Goal: Navigation & Orientation: Go to known website

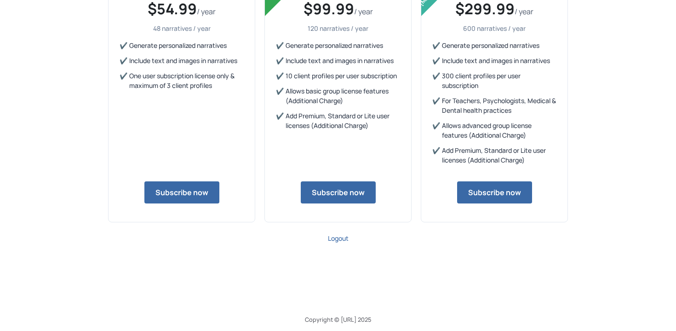
scroll to position [133, 0]
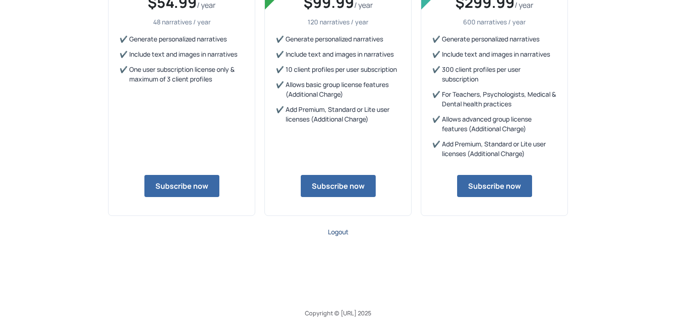
click at [344, 234] on span "Logout" at bounding box center [338, 231] width 21 height 9
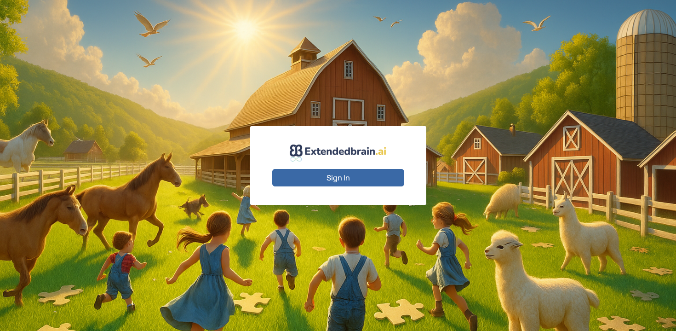
click at [349, 176] on button "Sign In" at bounding box center [338, 177] width 132 height 17
